Goal: Find specific page/section: Find specific page/section

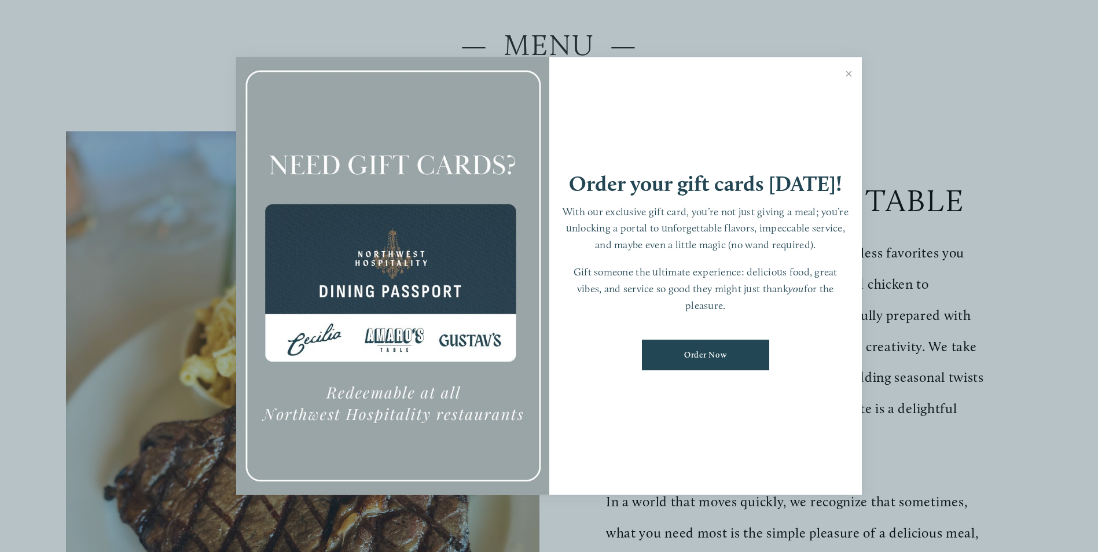
scroll to position [193, 0]
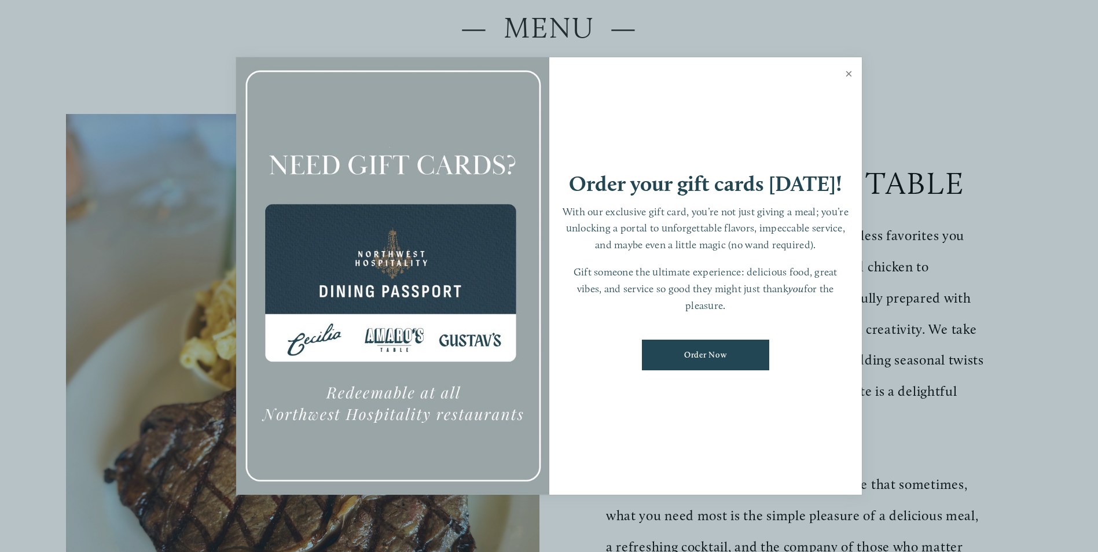
click at [848, 72] on link "Close" at bounding box center [848, 75] width 23 height 32
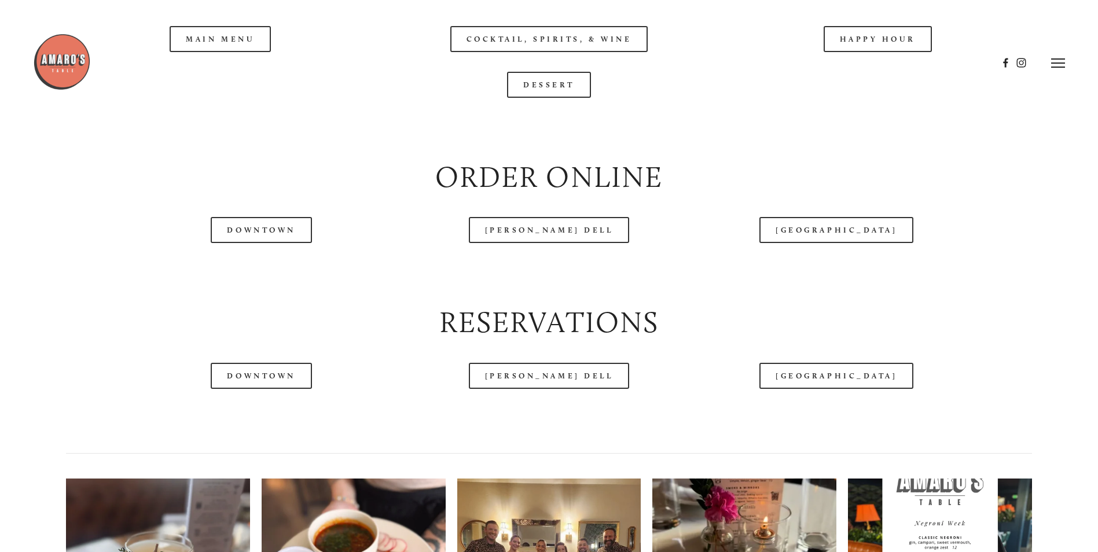
scroll to position [1350, 0]
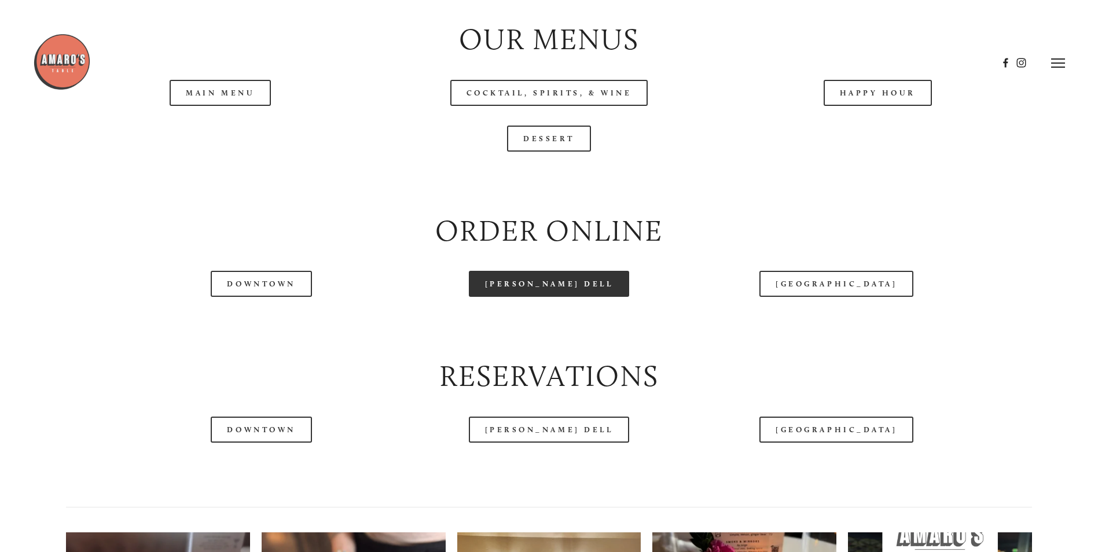
click at [528, 297] on link "[PERSON_NAME] Dell" at bounding box center [549, 284] width 161 height 26
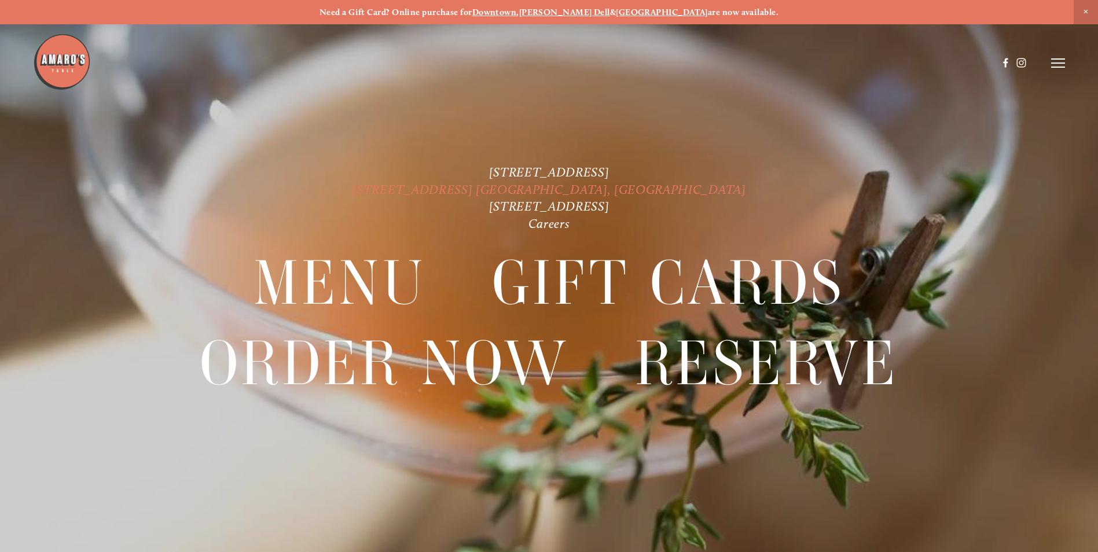
click at [500, 187] on link "[STREET_ADDRESS] [GEOGRAPHIC_DATA], [GEOGRAPHIC_DATA]" at bounding box center [548, 190] width 393 height 16
click at [518, 188] on link "[STREET_ADDRESS] [GEOGRAPHIC_DATA], [GEOGRAPHIC_DATA]" at bounding box center [548, 190] width 393 height 16
